Goal: Transaction & Acquisition: Obtain resource

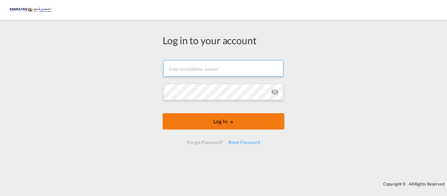
type input "[PERSON_NAME][EMAIL_ADDRESS][DOMAIN_NAME]"
click at [210, 123] on button "Log In" at bounding box center [224, 121] width 122 height 16
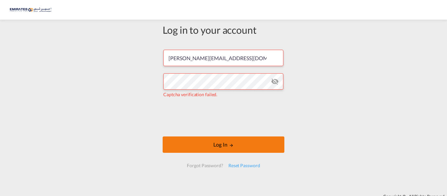
click at [193, 149] on button "Log In" at bounding box center [224, 145] width 122 height 16
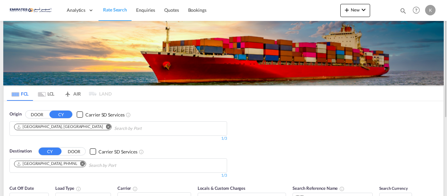
click at [80, 165] on md-icon "Remove" at bounding box center [82, 163] width 5 height 5
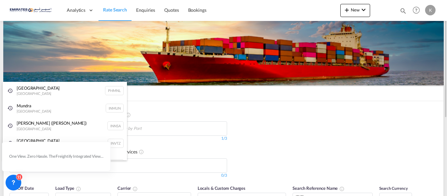
click at [138, 165] on body "Analytics Dashboard Rate Search Enquiries Quotes Bookings" at bounding box center [223, 98] width 447 height 196
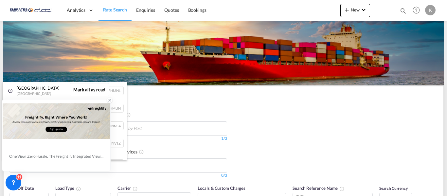
click at [108, 101] on icon at bounding box center [109, 100] width 5 height 5
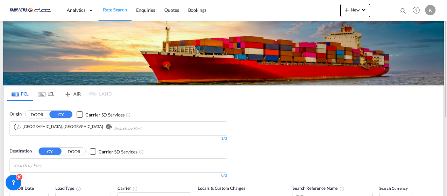
click at [92, 167] on body "Analytics Dashboard Rate Search Enquiries Quotes Bookings" at bounding box center [223, 98] width 447 height 196
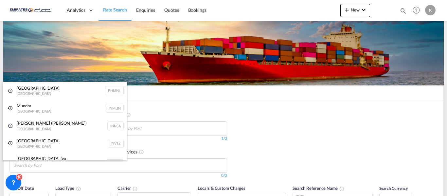
type input "o"
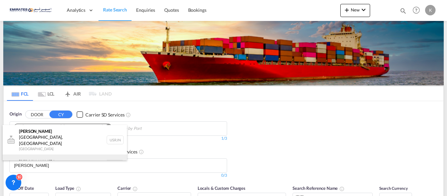
type input "[PERSON_NAME]"
click at [85, 156] on div "[PERSON_NAME] dam [GEOGRAPHIC_DATA] NLRTM" at bounding box center [65, 165] width 124 height 20
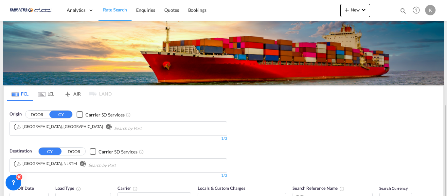
scroll to position [65, 0]
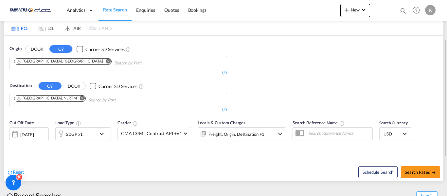
click at [91, 130] on div "20GP x1" at bounding box center [76, 133] width 41 height 13
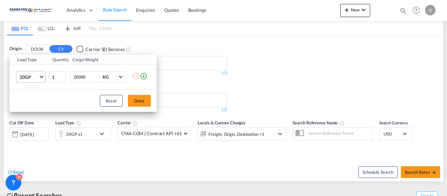
click at [38, 79] on span "20GP" at bounding box center [29, 77] width 19 height 7
click at [28, 112] on md-option "40HC" at bounding box center [36, 109] width 45 height 16
click at [132, 103] on button "Done" at bounding box center [139, 101] width 23 height 12
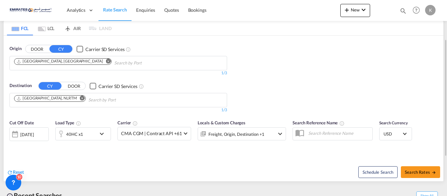
click at [28, 135] on div "[DATE]" at bounding box center [26, 135] width 13 height 6
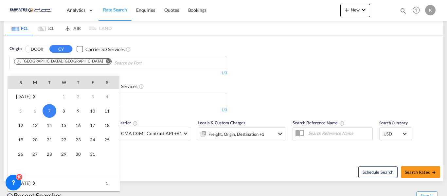
click at [48, 110] on span "7" at bounding box center [50, 111] width 14 height 14
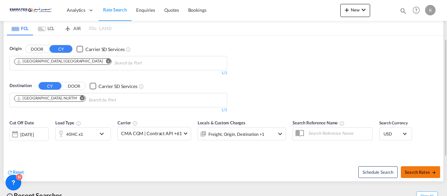
click at [418, 173] on span "Search Rates" at bounding box center [420, 172] width 31 height 5
type input "AEJEA to NLRTM / [DATE]"
